Goal: Task Accomplishment & Management: Manage account settings

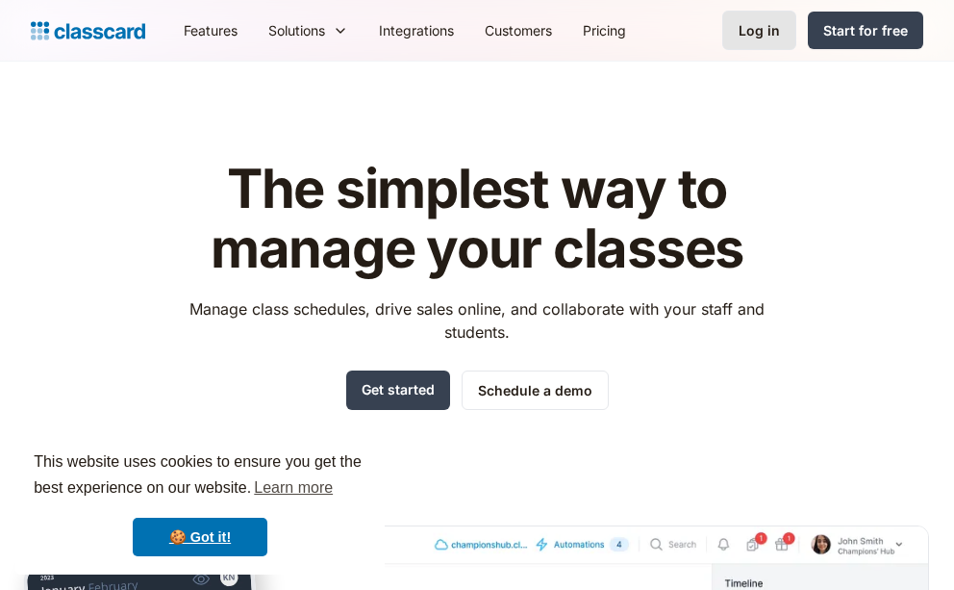
click at [746, 34] on div "Log in" at bounding box center [759, 30] width 41 height 20
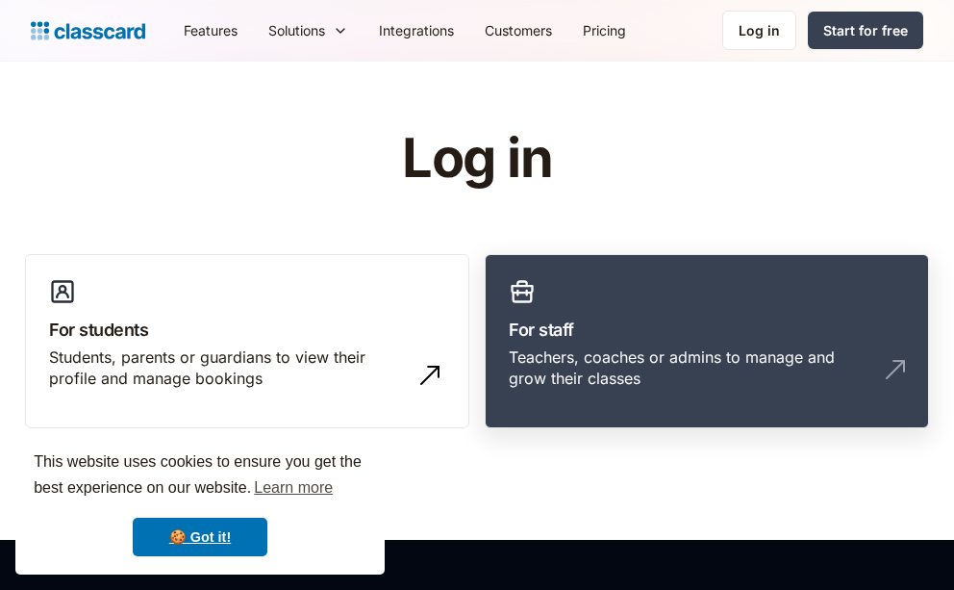
click at [650, 361] on div "Teachers, coaches or admins to manage and grow their classes" at bounding box center [688, 367] width 358 height 43
